Goal: Task Accomplishment & Management: Complete application form

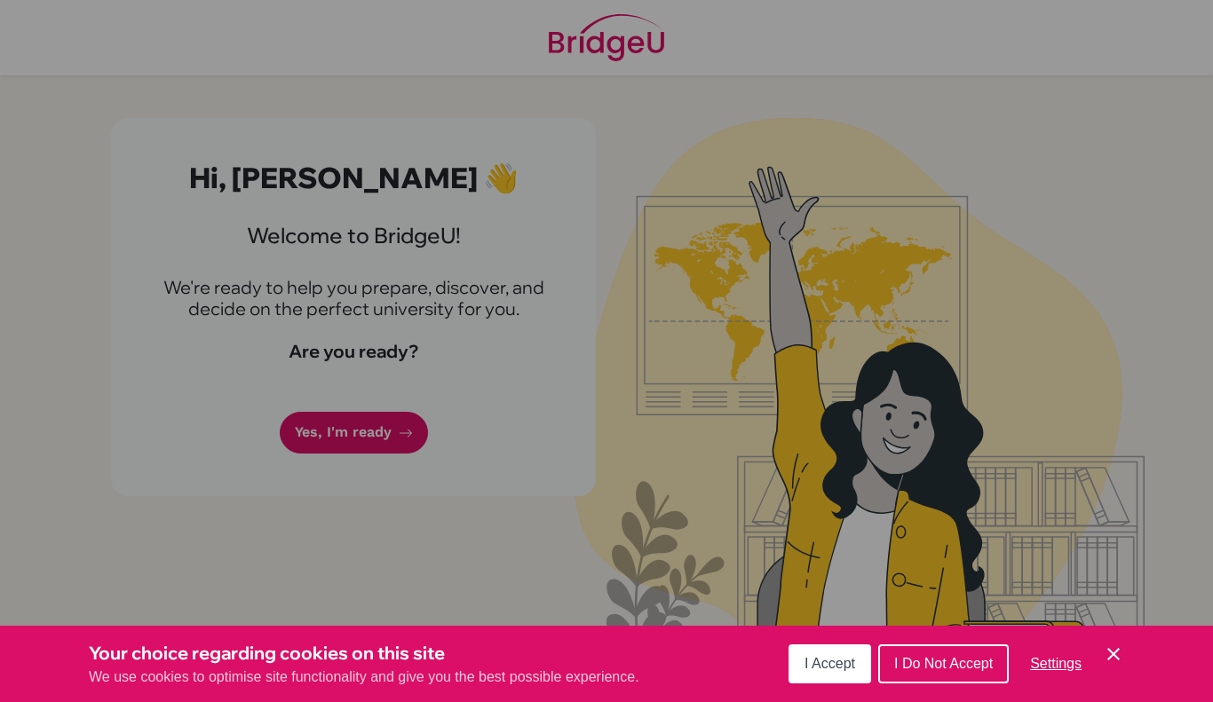
click at [840, 669] on span "I Accept" at bounding box center [829, 663] width 51 height 15
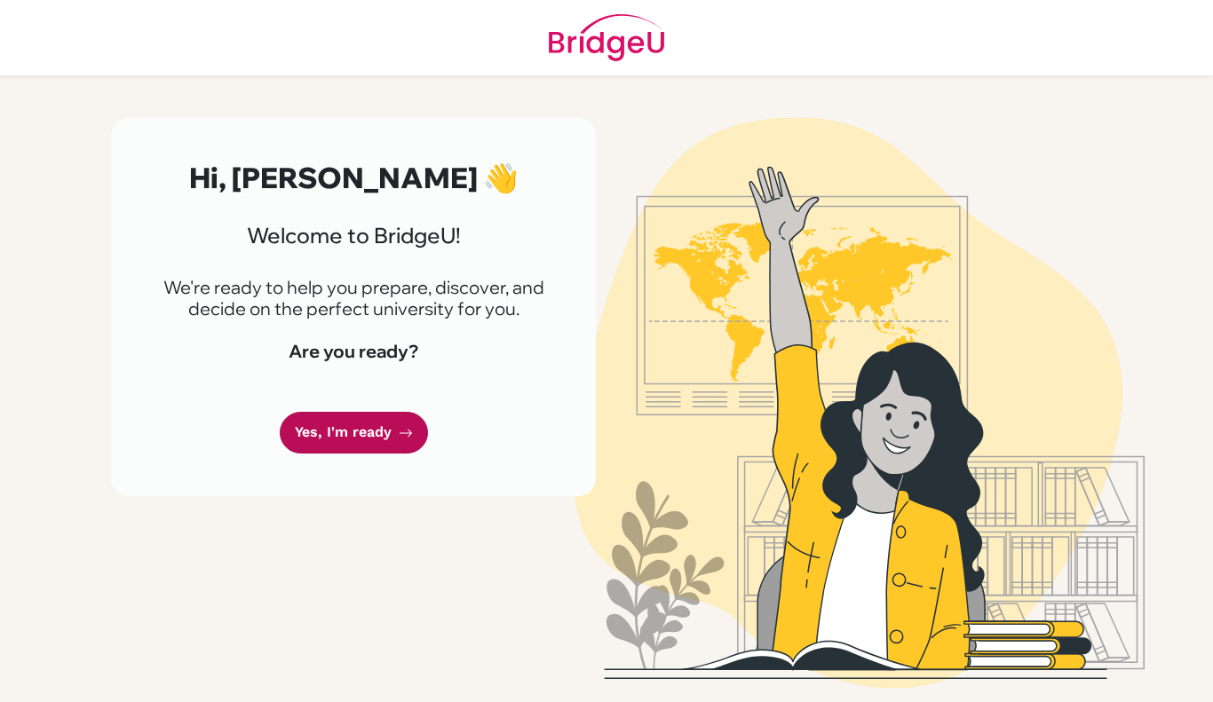
click at [309, 437] on link "Yes, I'm ready" at bounding box center [354, 433] width 148 height 42
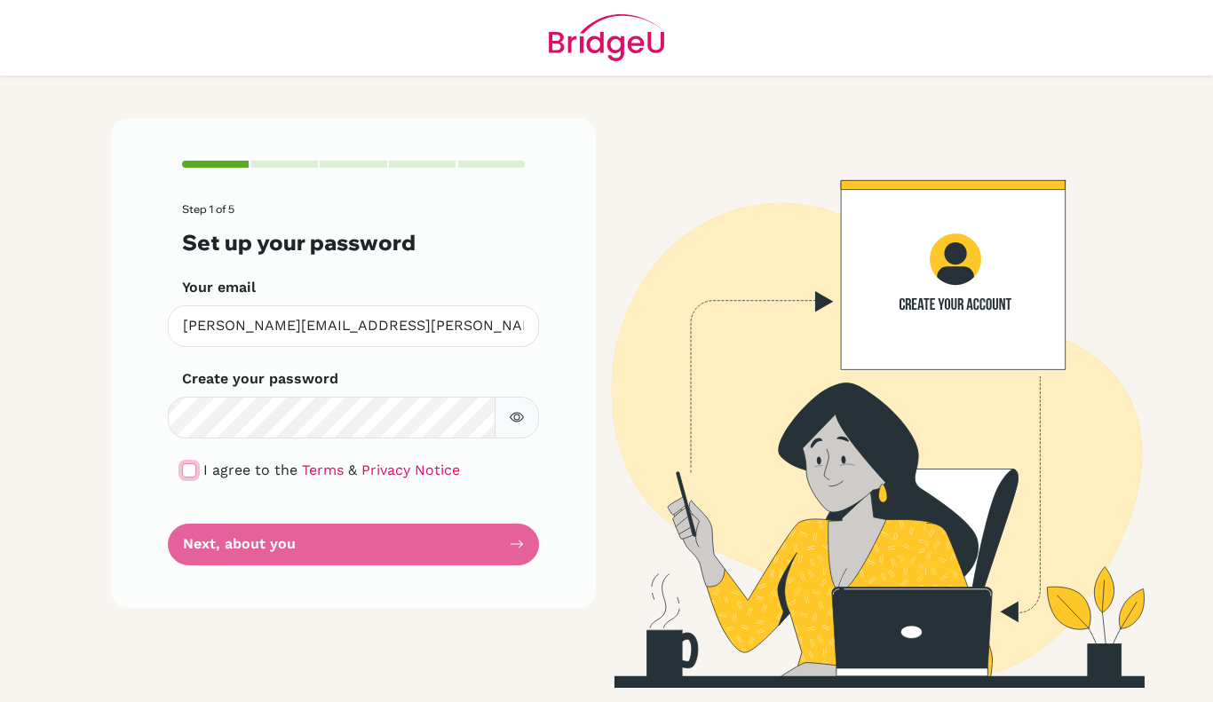
click at [192, 472] on input "checkbox" at bounding box center [189, 470] width 14 height 14
checkbox input "true"
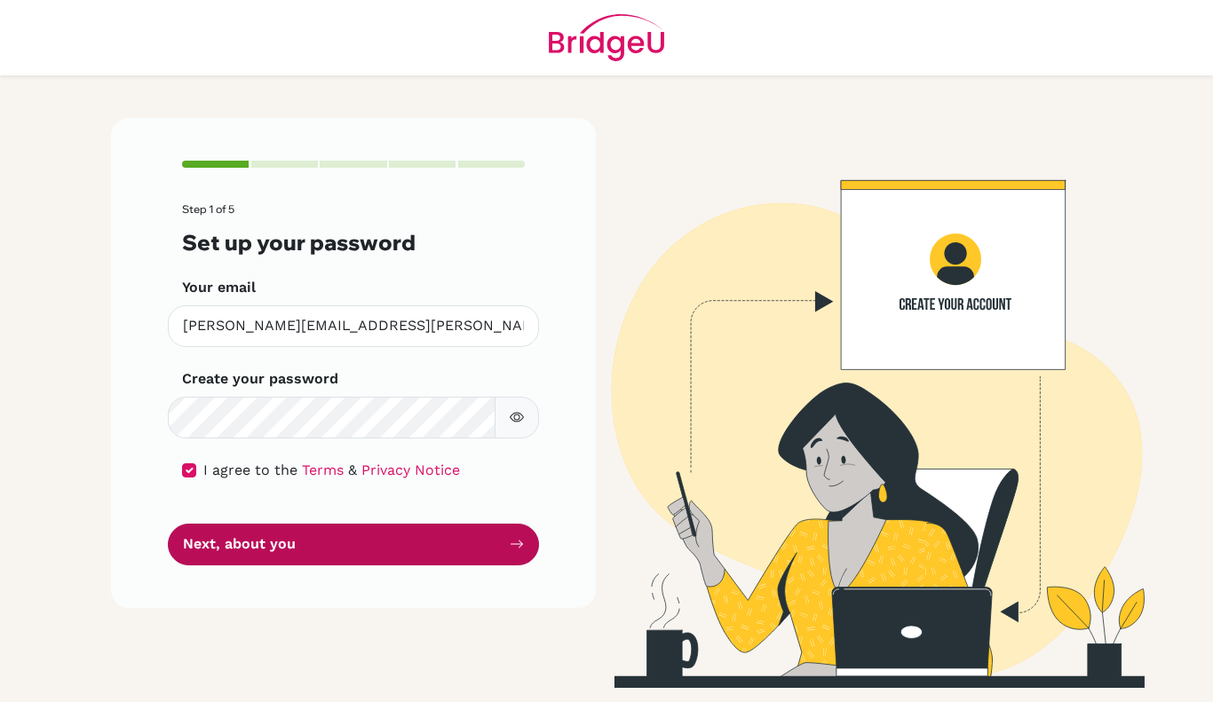
click at [257, 544] on button "Next, about you" at bounding box center [353, 545] width 371 height 42
